Goal: Information Seeking & Learning: Find specific fact

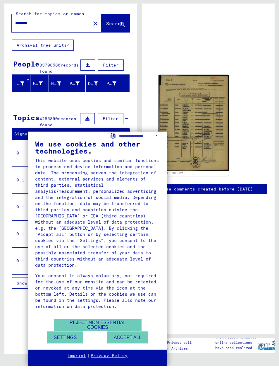
click at [137, 353] on button "Accept all" at bounding box center [127, 359] width 41 height 12
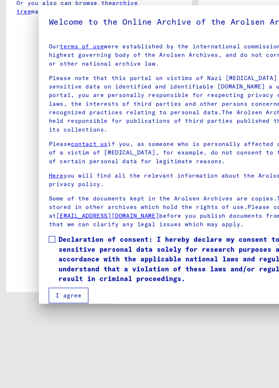
type input "********"
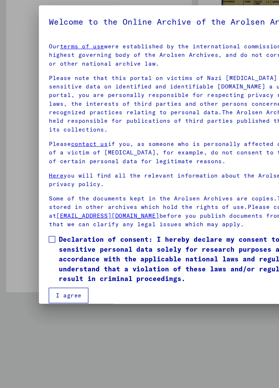
click at [42, 289] on button "I agree" at bounding box center [49, 294] width 28 height 11
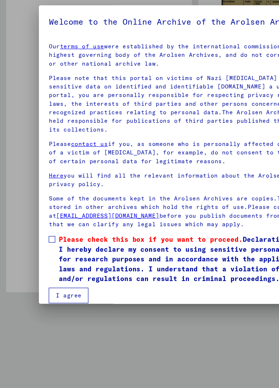
scroll to position [1, 0]
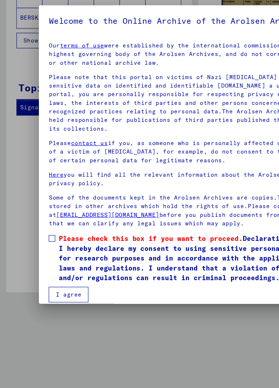
click at [40, 159] on mat-dialog-content "Our terms of use were established by the international commission, which is the…" at bounding box center [139, 204] width 223 height 191
click at [38, 160] on mat-dialog-content "Our terms of use were established by the international commission, which is the…" at bounding box center [139, 204] width 223 height 191
click at [35, 252] on span at bounding box center [37, 254] width 5 height 5
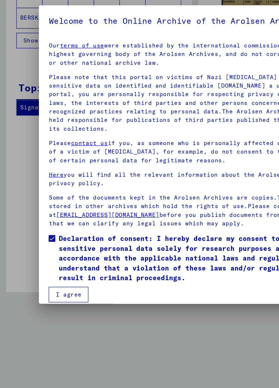
click at [54, 289] on button "I agree" at bounding box center [49, 294] width 28 height 11
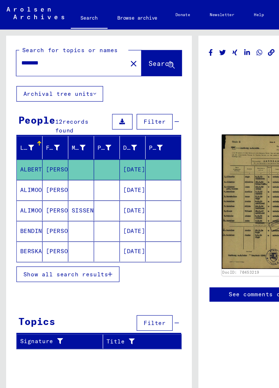
click at [33, 164] on mat-cell "[PERSON_NAME]" at bounding box center [39, 165] width 18 height 14
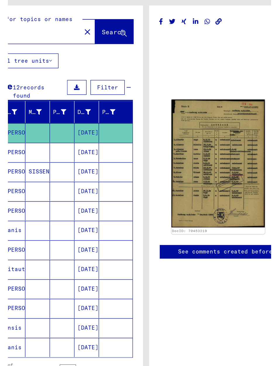
scroll to position [2, 0]
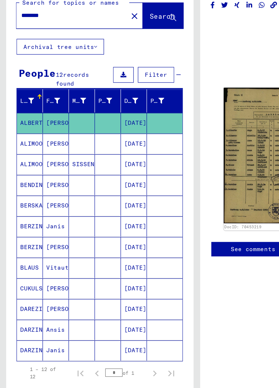
click at [86, 81] on button at bounding box center [87, 86] width 15 height 11
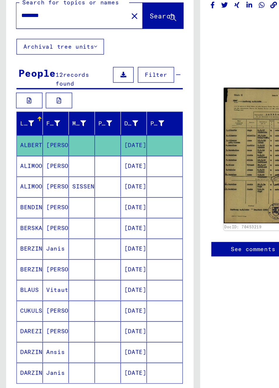
click at [24, 100] on button at bounding box center [20, 105] width 19 height 11
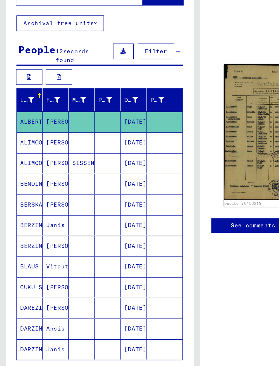
click at [47, 100] on button at bounding box center [42, 105] width 19 height 11
click at [22, 174] on mat-cell "BENDINS" at bounding box center [21, 181] width 18 height 14
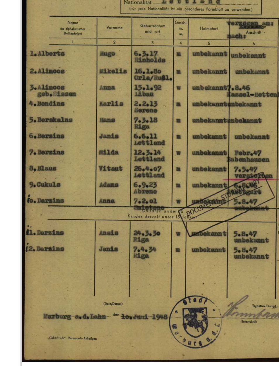
scroll to position [0, 0]
